Goal: Complete application form

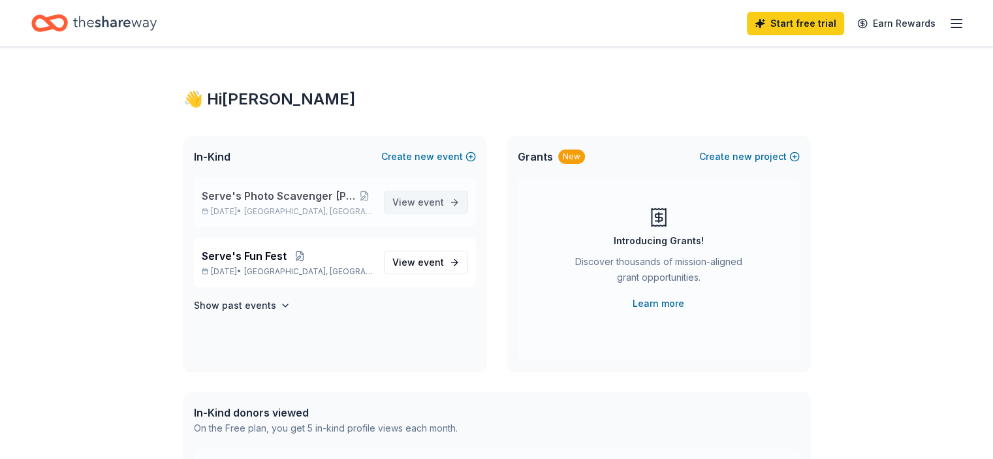
click at [454, 202] on link "View event" at bounding box center [426, 203] width 84 height 24
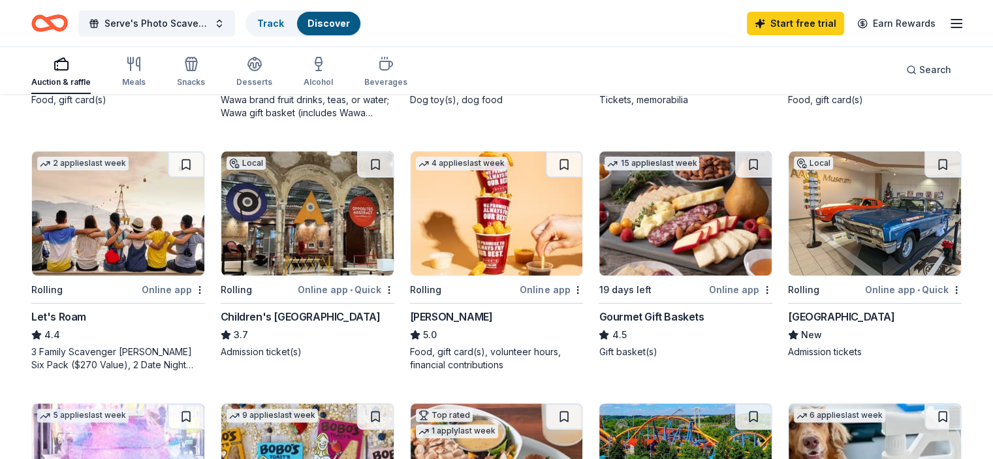
scroll to position [326, 0]
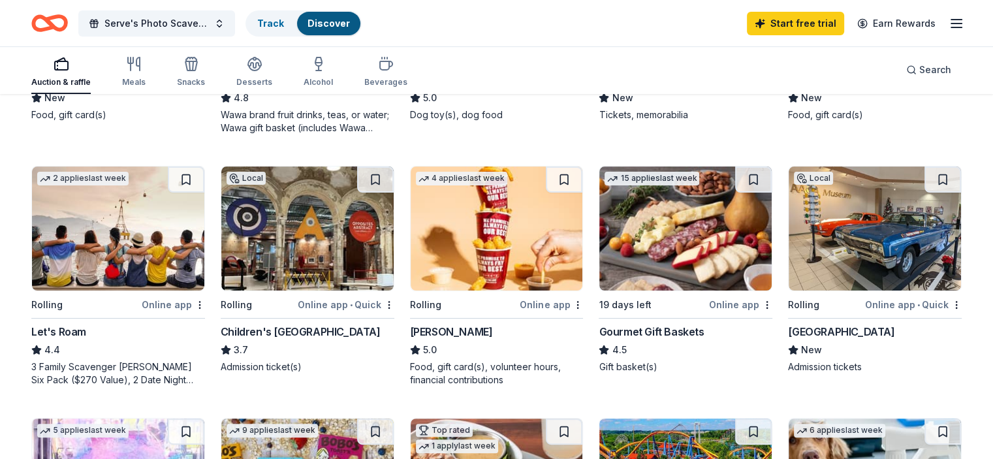
click at [742, 305] on div "Online app" at bounding box center [740, 304] width 63 height 16
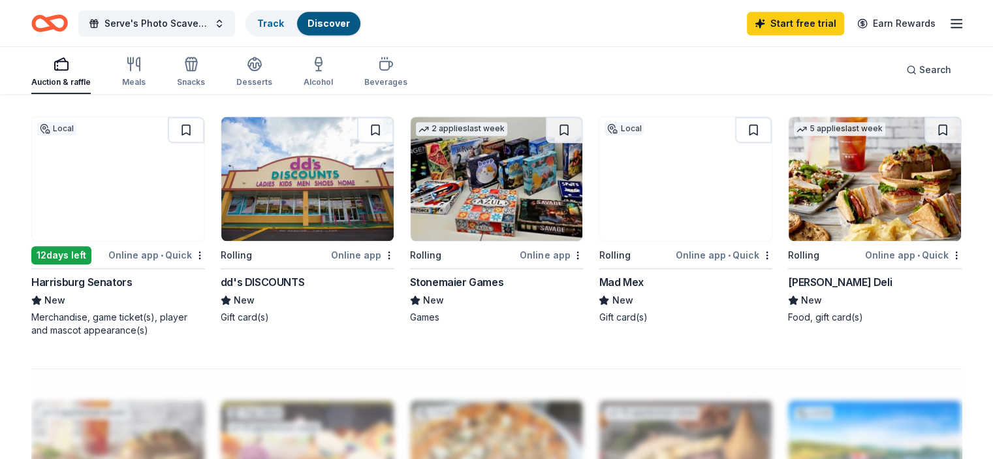
scroll to position [1175, 0]
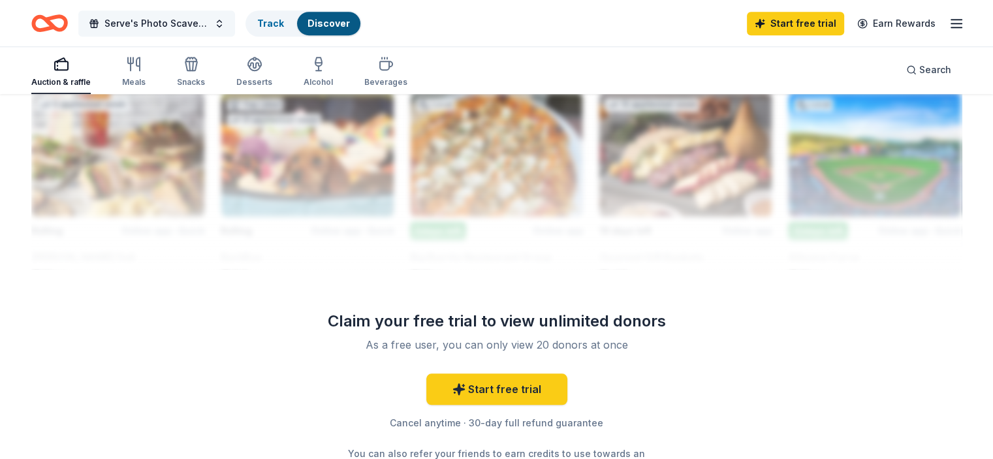
click at [235, 22] on button "Serve's Photo Scavenger [PERSON_NAME]" at bounding box center [156, 23] width 157 height 26
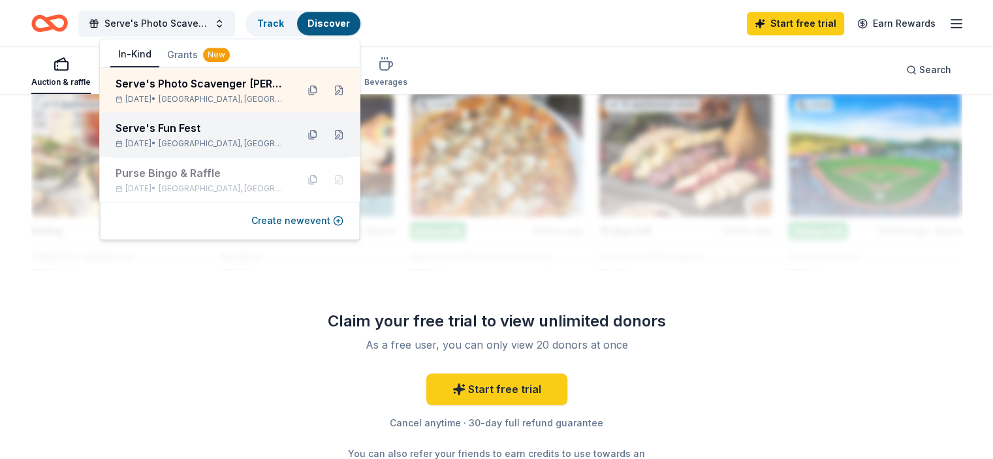
click at [245, 127] on div "Serve's Fun Fest" at bounding box center [201, 128] width 171 height 16
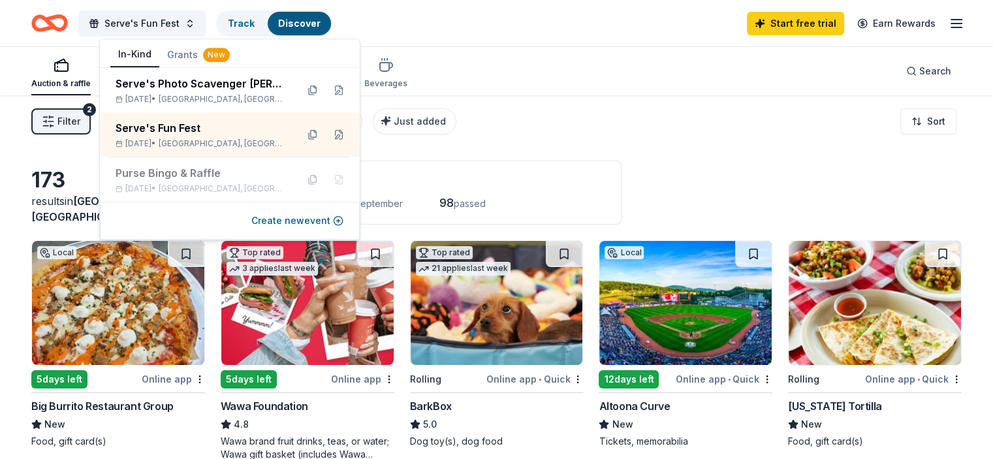
click at [482, 10] on div "Serve's Fun Fest Track Discover Start free trial Earn Rewards" at bounding box center [496, 23] width 930 height 31
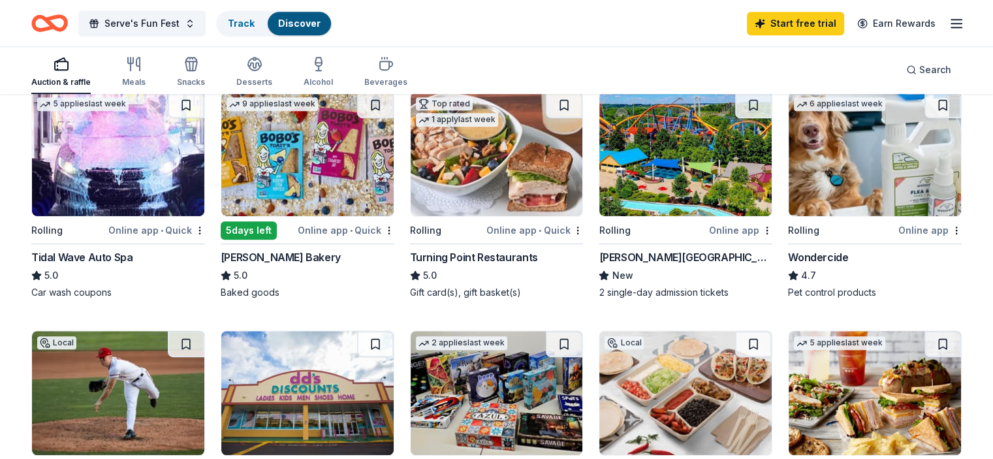
scroll to position [588, 0]
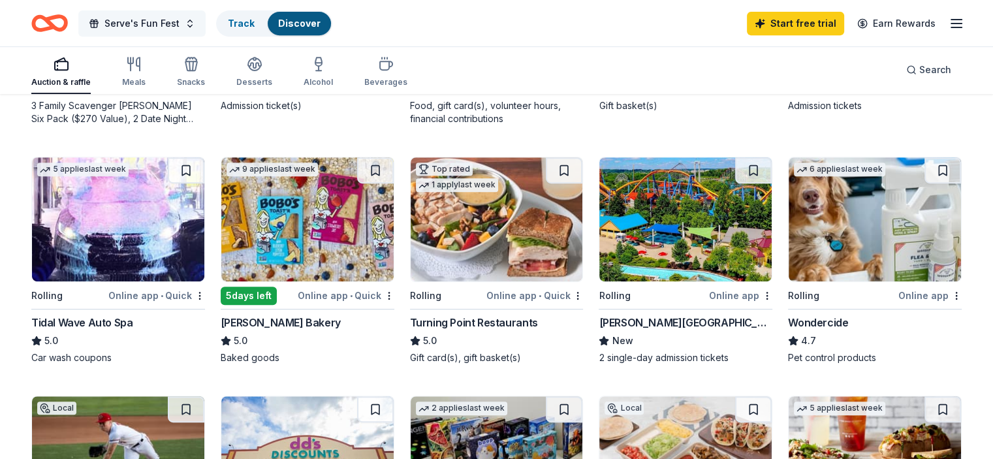
click at [206, 25] on button "Serve's Fun Fest" at bounding box center [141, 23] width 127 height 26
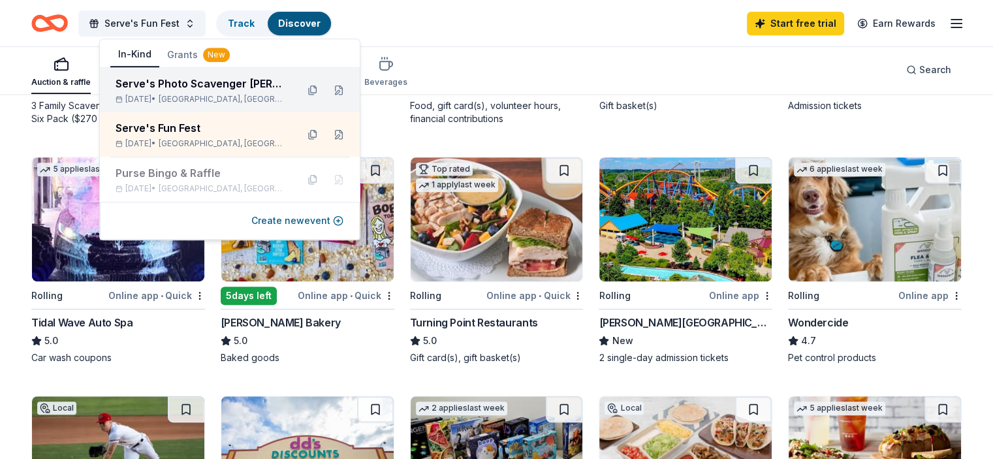
click at [222, 84] on div "Serve's Photo Scavenger [PERSON_NAME]" at bounding box center [201, 84] width 171 height 16
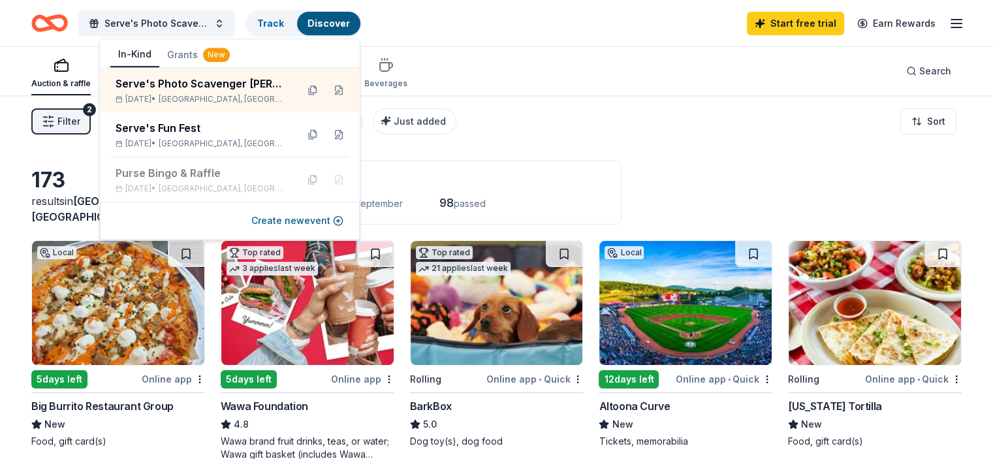
click at [608, 37] on div "Serve's Photo Scavenger Hunt Track Discover Start free trial Earn Rewards" at bounding box center [496, 23] width 930 height 31
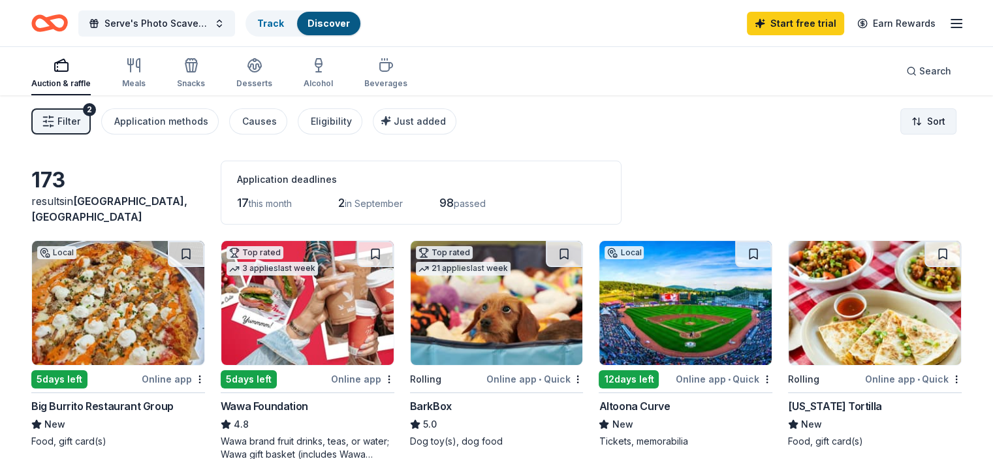
click at [907, 123] on html "10% Serve's Photo Scavenger Hunt Track Discover Start free trial Earn Rewards A…" at bounding box center [496, 229] width 993 height 459
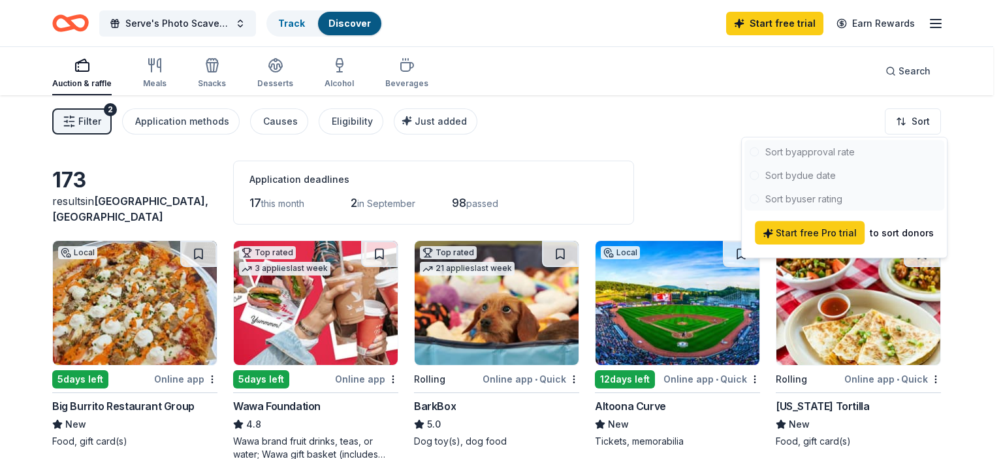
click at [823, 179] on div at bounding box center [844, 175] width 200 height 71
click at [721, 128] on html "10% Serve's Photo Scavenger Hunt Track Discover Start free trial Earn Rewards A…" at bounding box center [501, 229] width 1003 height 459
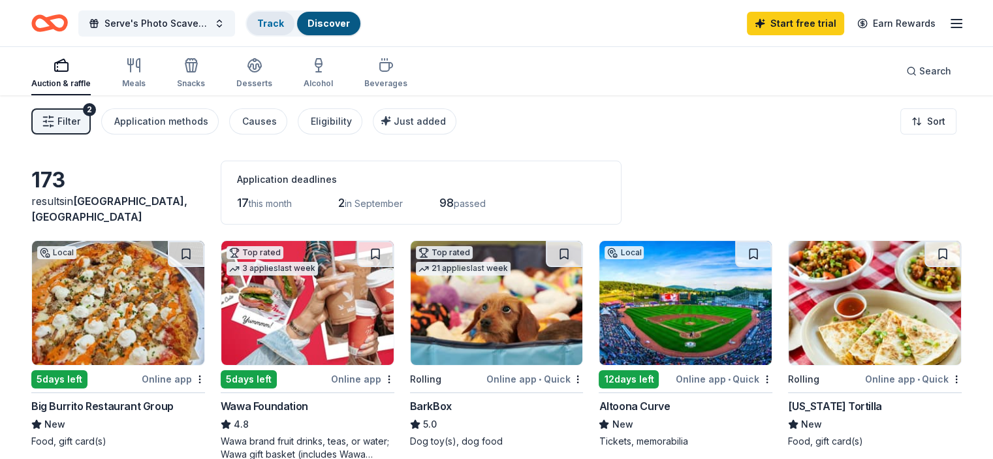
click at [284, 25] on link "Track" at bounding box center [270, 23] width 27 height 11
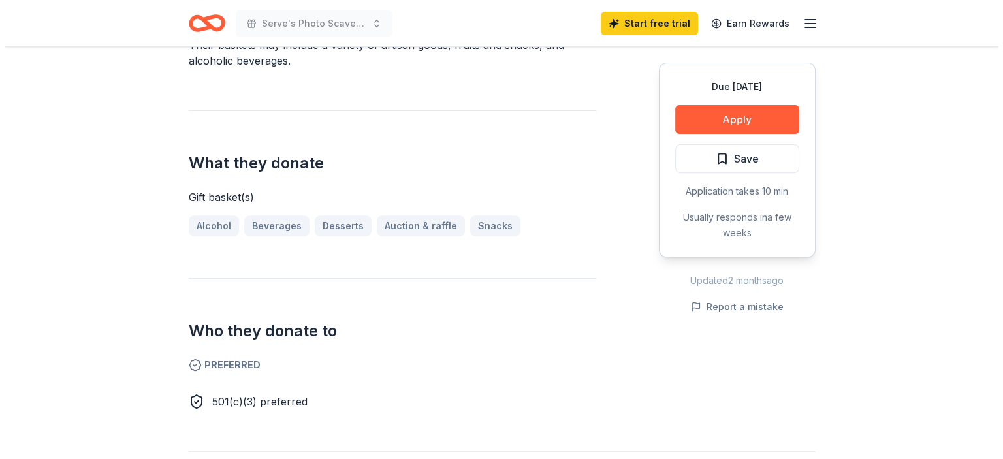
scroll to position [326, 0]
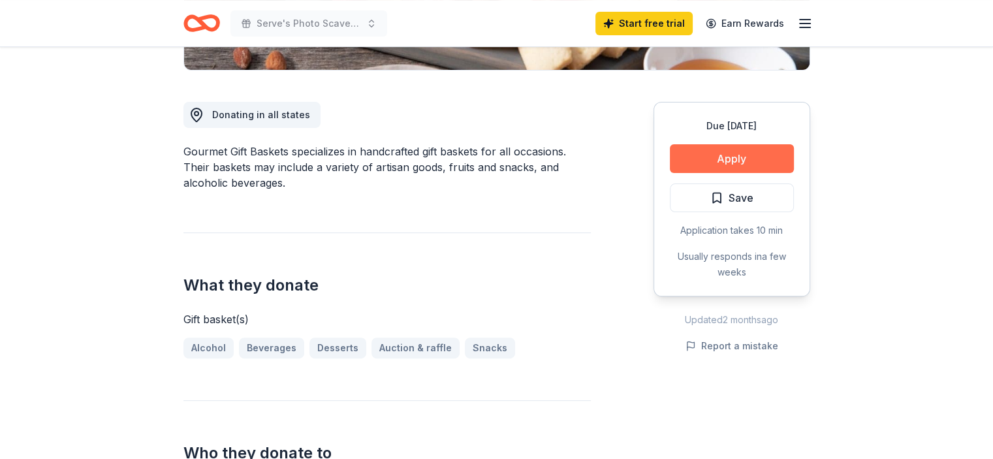
click at [749, 161] on button "Apply" at bounding box center [732, 158] width 124 height 29
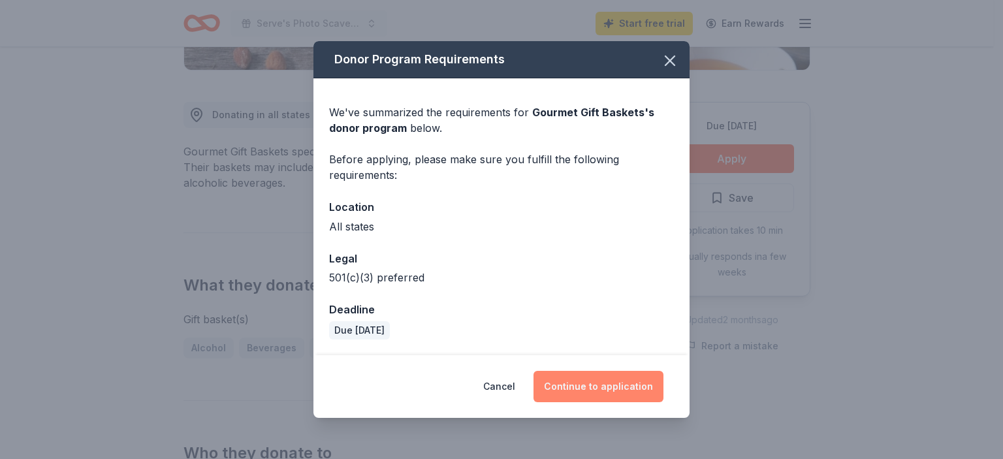
click at [604, 390] on button "Continue to application" at bounding box center [598, 386] width 130 height 31
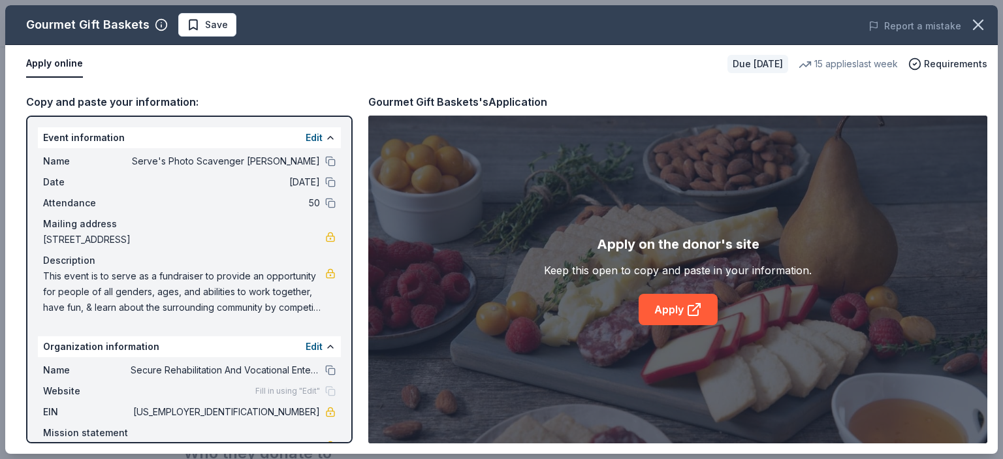
scroll to position [60, 0]
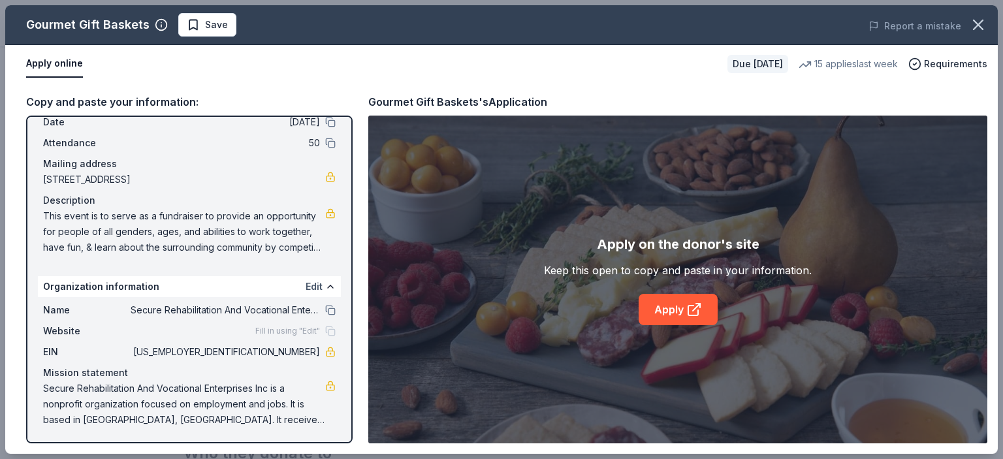
click at [306, 289] on button "Edit" at bounding box center [314, 287] width 17 height 16
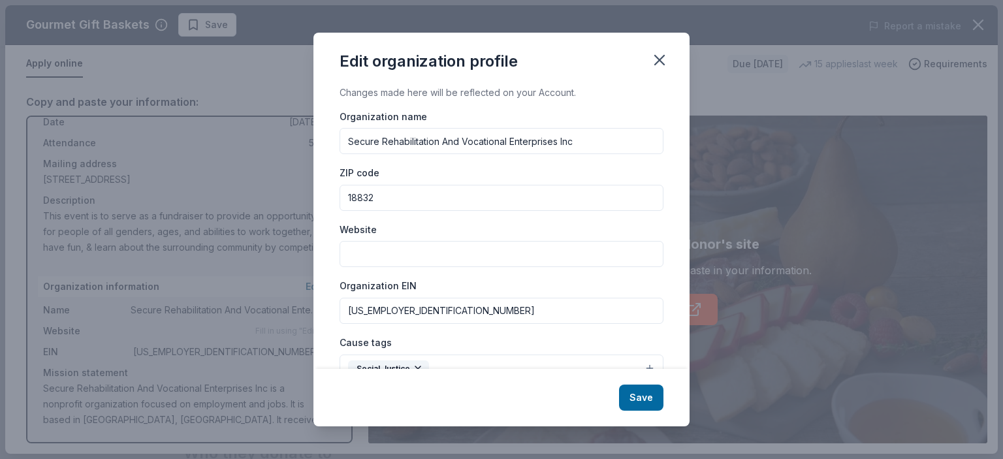
click at [401, 253] on input "Website" at bounding box center [501, 254] width 324 height 26
type input "[DOMAIN_NAME]"
click at [636, 401] on button "Save" at bounding box center [641, 397] width 44 height 26
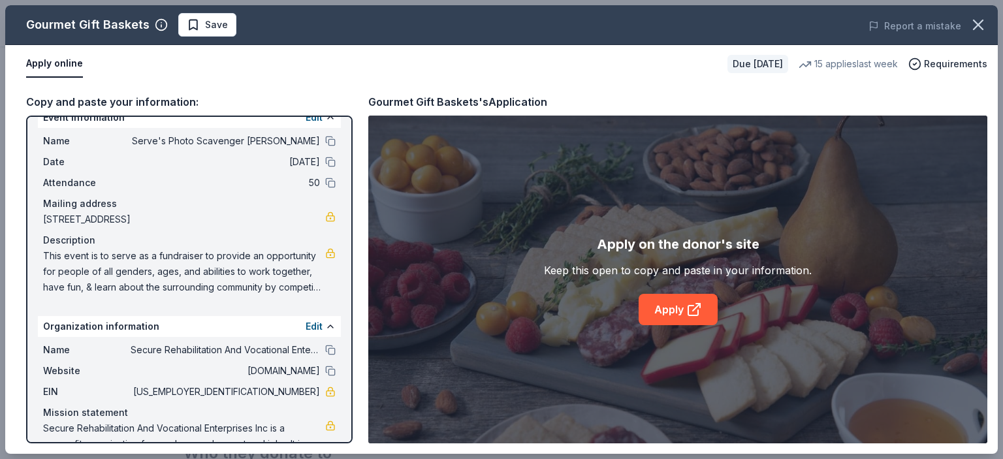
scroll to position [0, 0]
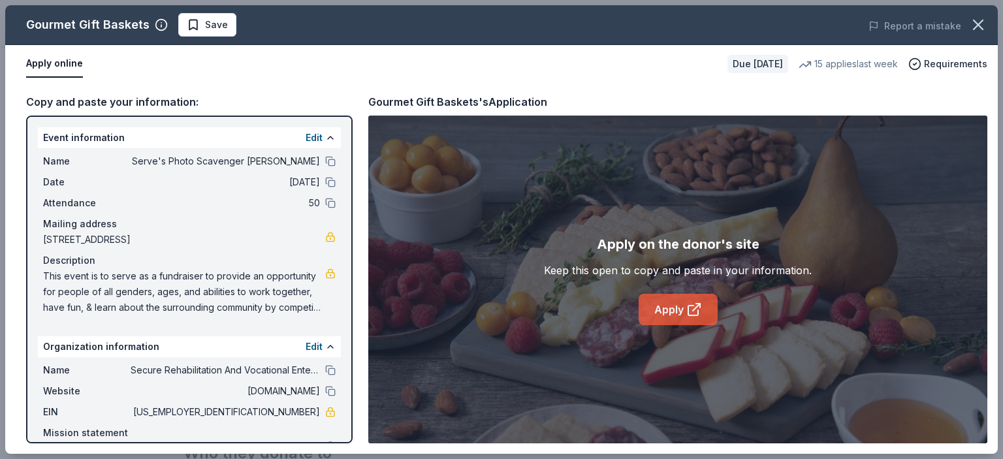
click at [663, 316] on link "Apply" at bounding box center [677, 309] width 79 height 31
